Goal: Check status: Check status

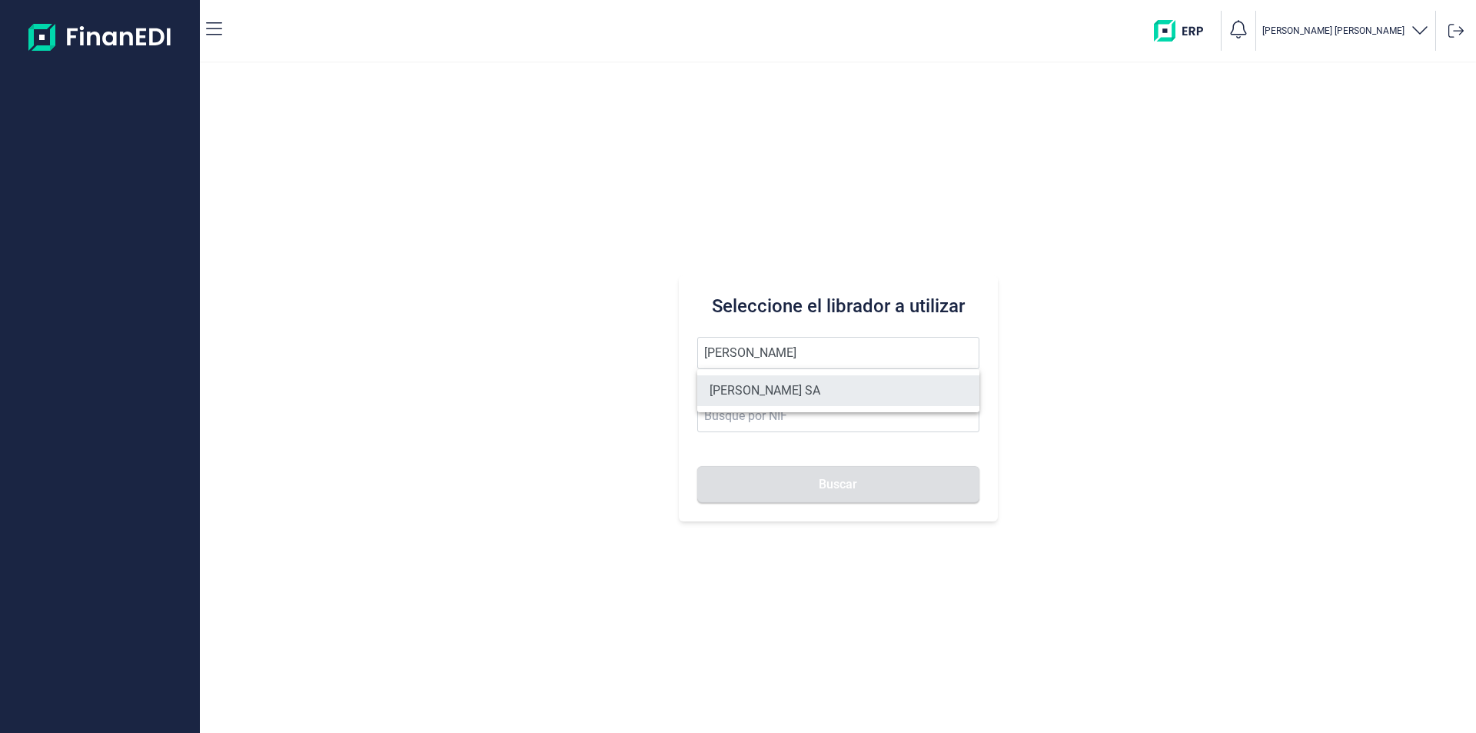
click at [774, 388] on li "[PERSON_NAME] SA" at bounding box center [838, 390] width 282 height 31
type input "[PERSON_NAME] SA"
type input "A11617602"
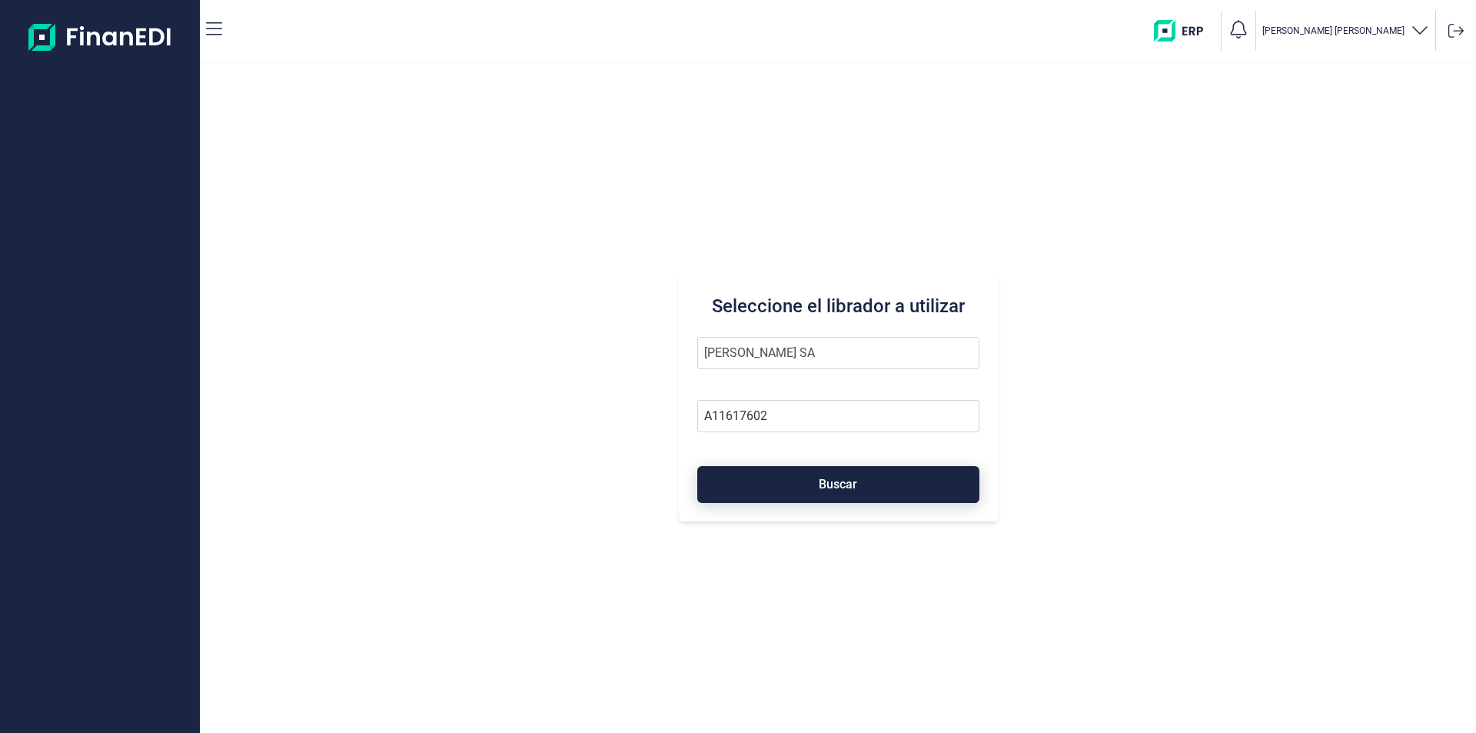
click at [813, 487] on button "Buscar" at bounding box center [838, 484] width 282 height 37
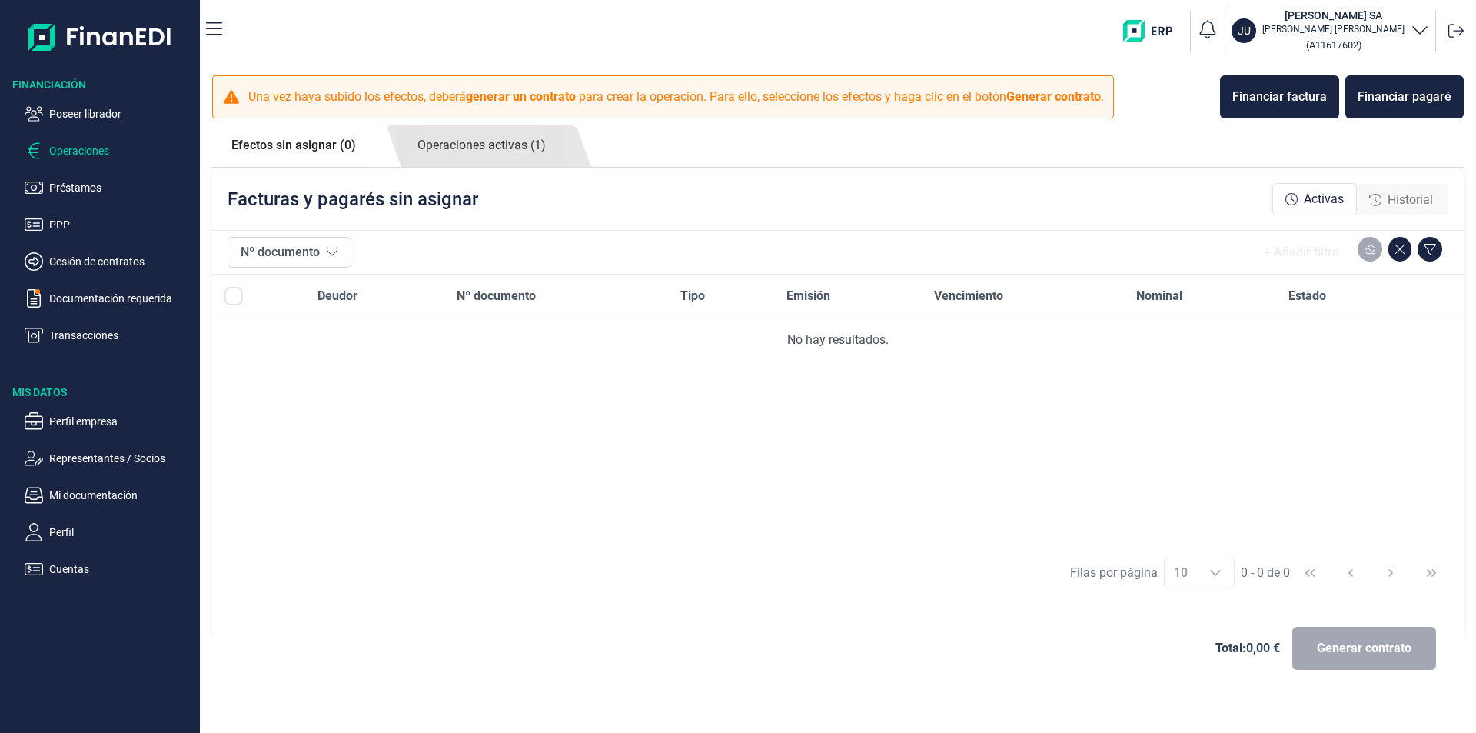
click at [1413, 194] on span "Historial" at bounding box center [1409, 200] width 45 height 18
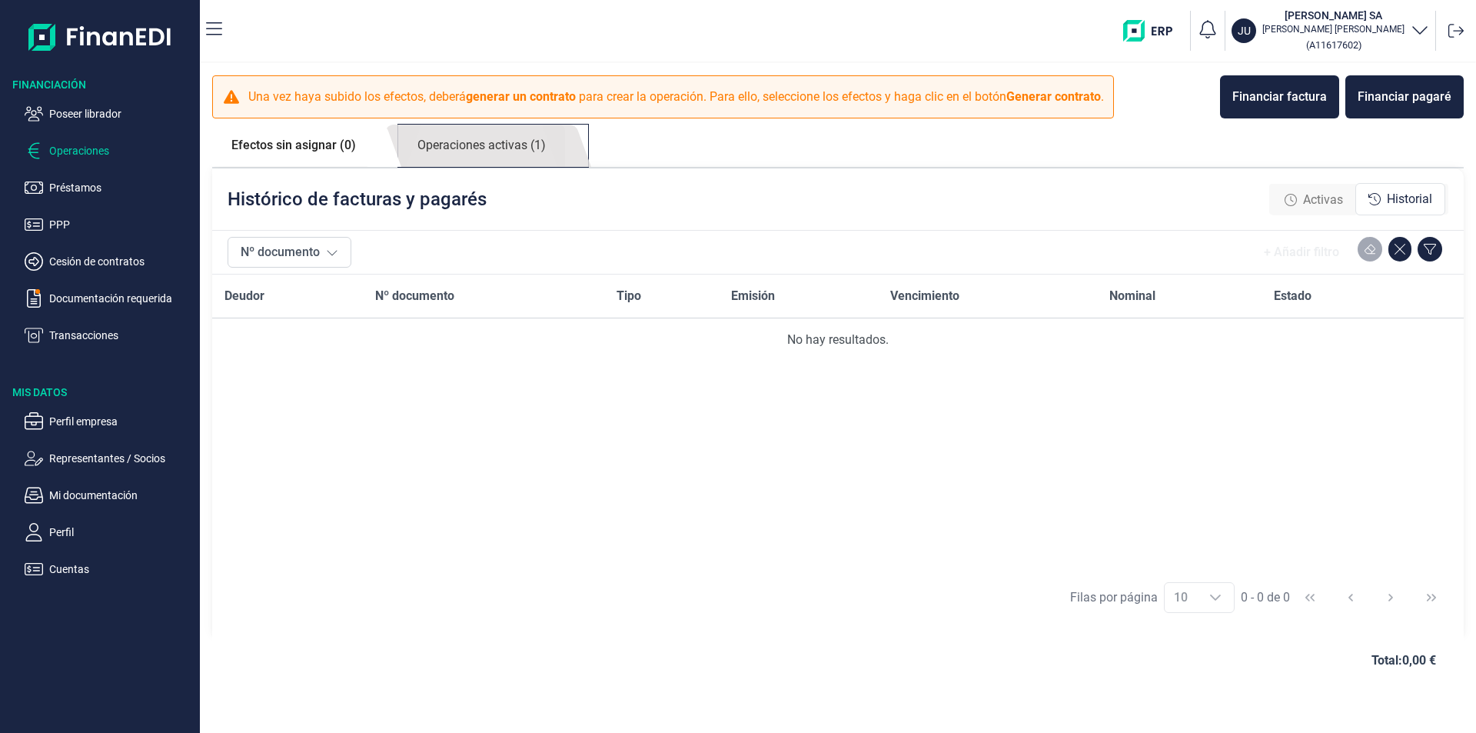
click at [510, 144] on link "Operaciones activas (1)" at bounding box center [481, 146] width 167 height 42
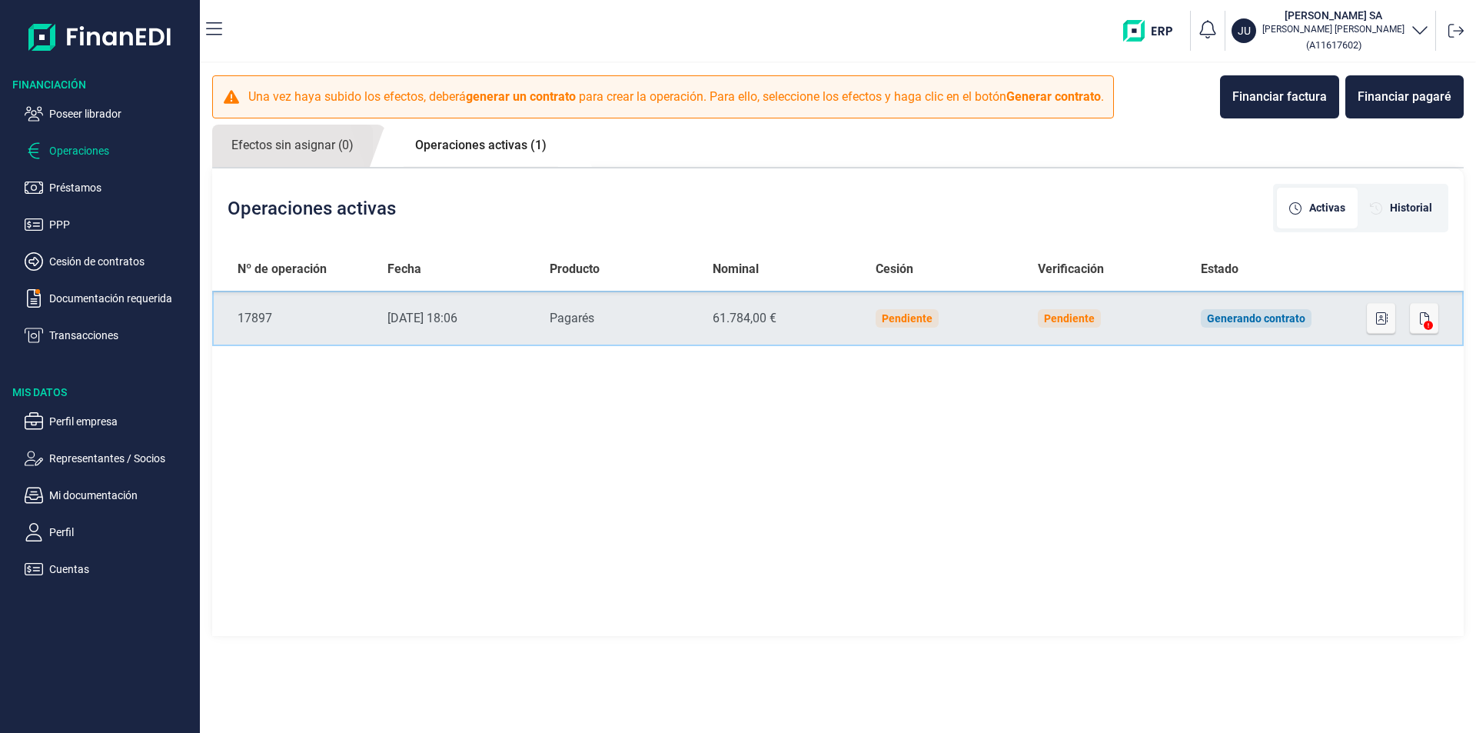
click at [855, 315] on td "Nominal 61.784,00 €" at bounding box center [781, 318] width 163 height 55
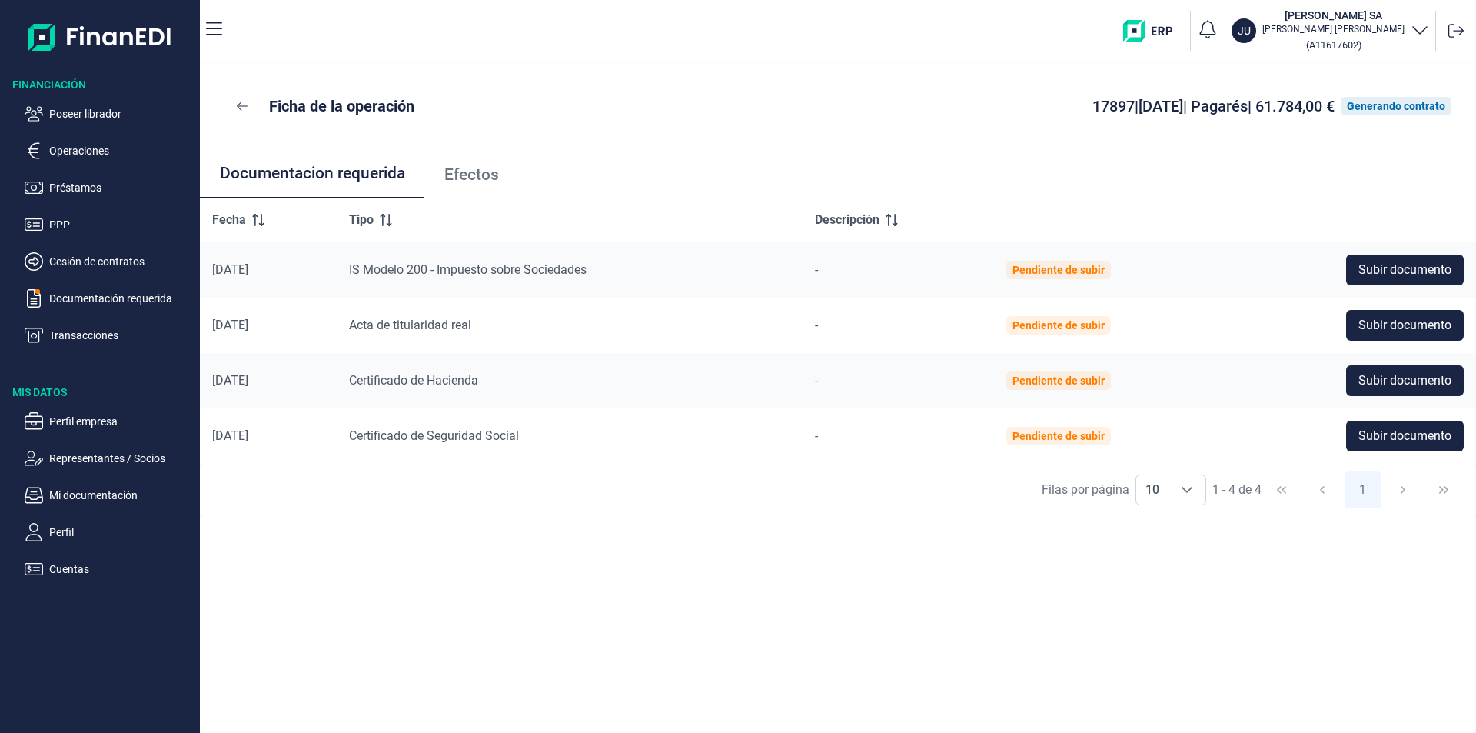
click at [460, 172] on span "Efectos" at bounding box center [471, 175] width 55 height 16
